Goal: Task Accomplishment & Management: Manage account settings

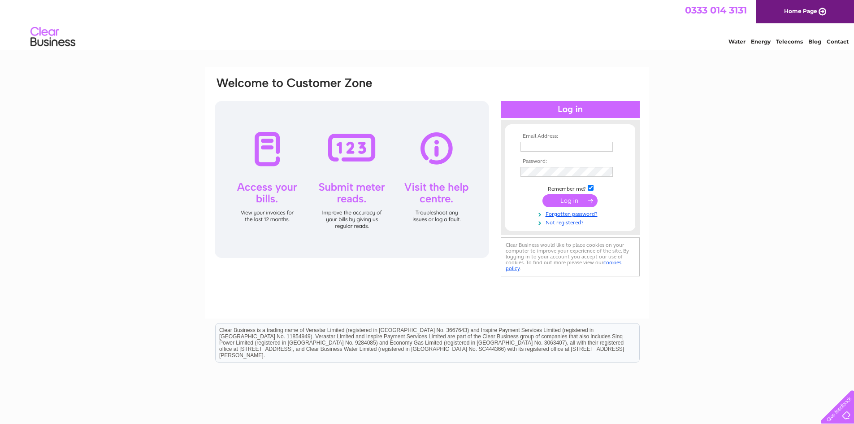
type input "[EMAIL_ADDRESS][DOMAIN_NAME]"
click at [576, 199] on input "submit" at bounding box center [569, 200] width 55 height 13
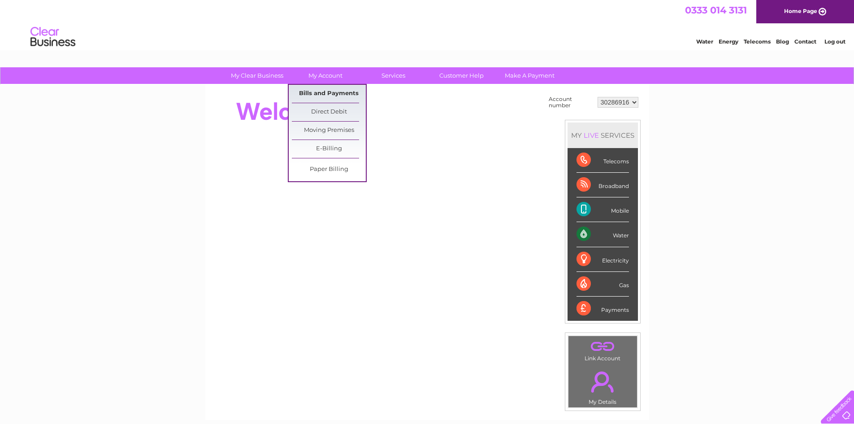
click at [327, 92] on link "Bills and Payments" at bounding box center [329, 94] width 74 height 18
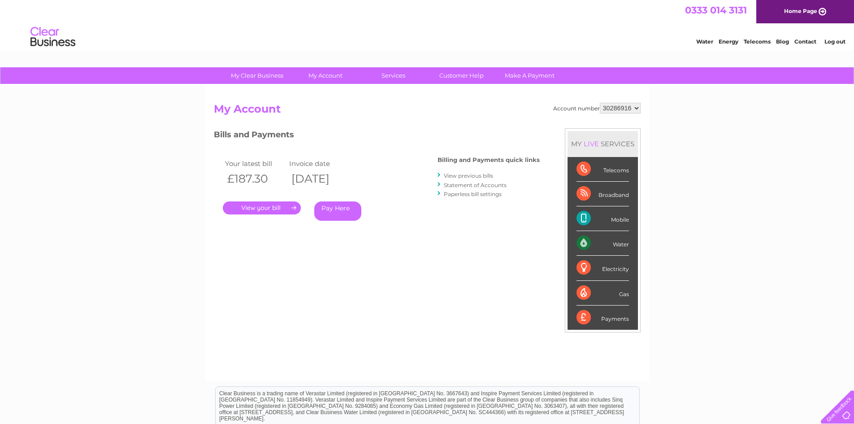
click at [268, 209] on link "." at bounding box center [262, 207] width 78 height 13
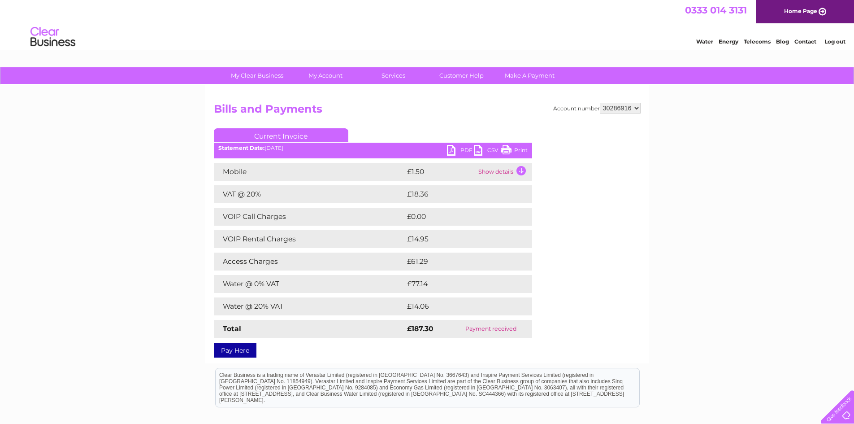
click at [419, 261] on td "£61.29" at bounding box center [459, 261] width 108 height 18
